Goal: Task Accomplishment & Management: Manage account settings

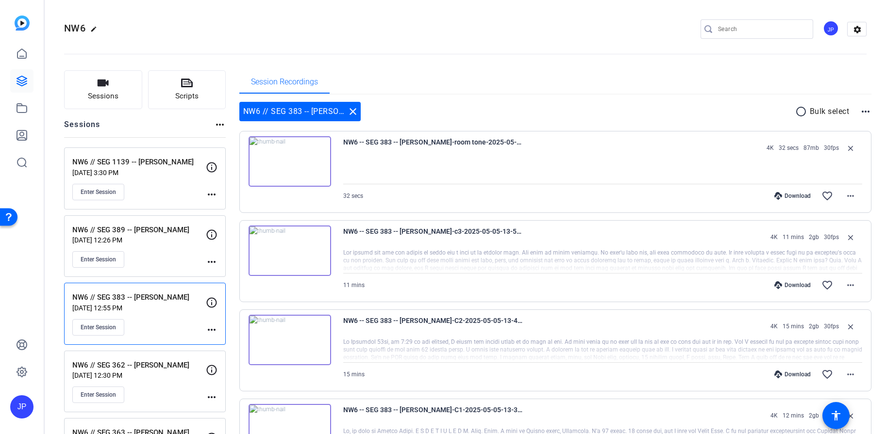
click at [25, 22] on img at bounding box center [22, 23] width 15 height 15
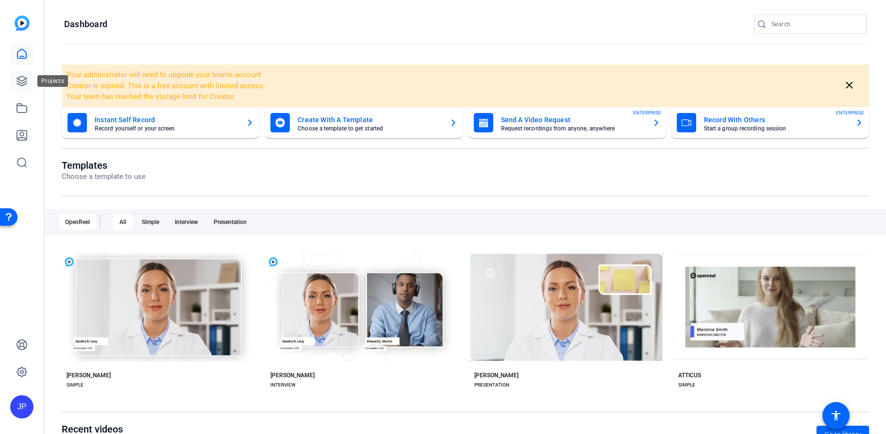
click at [18, 79] on icon at bounding box center [22, 81] width 10 height 10
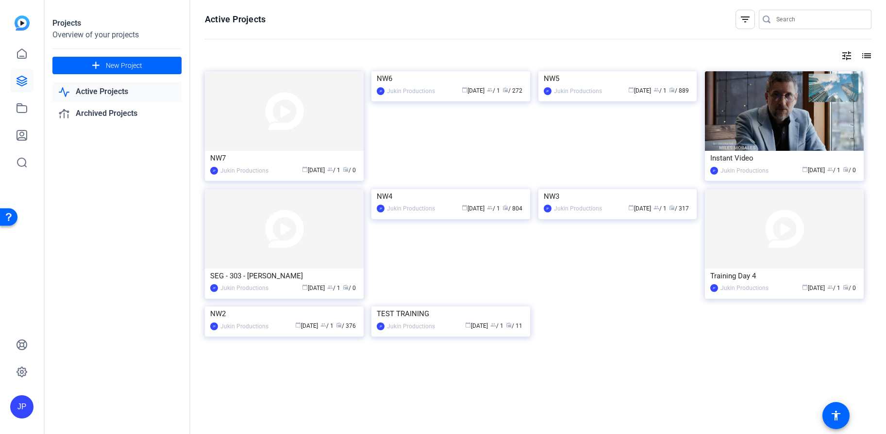
click at [24, 408] on div "JP" at bounding box center [21, 407] width 23 height 23
click at [23, 24] on div at bounding box center [443, 217] width 886 height 434
click at [23, 24] on img at bounding box center [22, 23] width 15 height 15
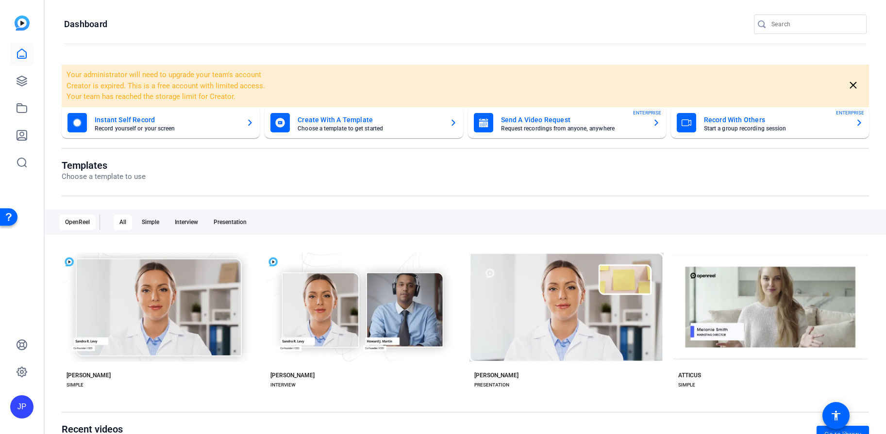
click at [20, 403] on div "JP" at bounding box center [21, 407] width 23 height 23
click at [130, 394] on mat-icon "logout" at bounding box center [129, 393] width 12 height 12
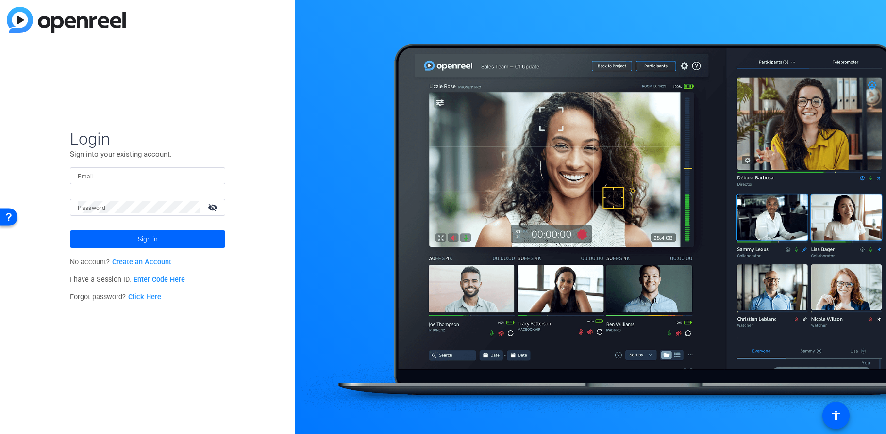
type input "Richard.Vagg@jukinproductions.com"
